Goal: Navigation & Orientation: Find specific page/section

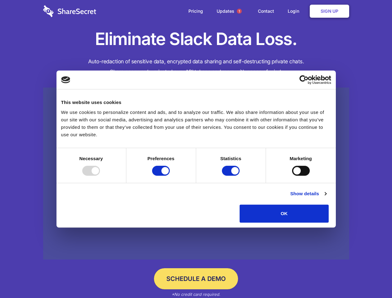
click at [100, 176] on div at bounding box center [91, 171] width 18 height 10
click at [170, 176] on input "Preferences" at bounding box center [161, 171] width 18 height 10
checkbox input "false"
click at [231, 176] on input "Statistics" at bounding box center [231, 171] width 18 height 10
checkbox input "false"
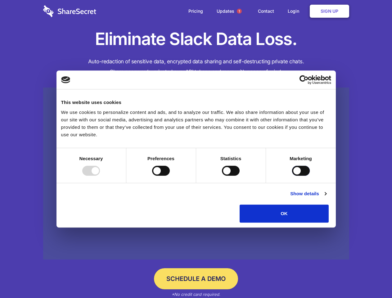
click at [292, 176] on input "Marketing" at bounding box center [301, 171] width 18 height 10
checkbox input "true"
click at [326, 197] on link "Show details" at bounding box center [308, 193] width 36 height 7
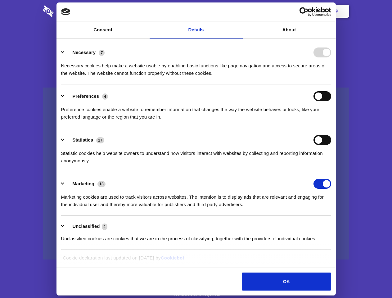
click at [331, 84] on li "Necessary 7 Necessary cookies help make a website usable by enabling basic func…" at bounding box center [196, 63] width 270 height 44
click at [239, 11] on span "1" at bounding box center [239, 11] width 5 height 5
